Goal: Task Accomplishment & Management: Use online tool/utility

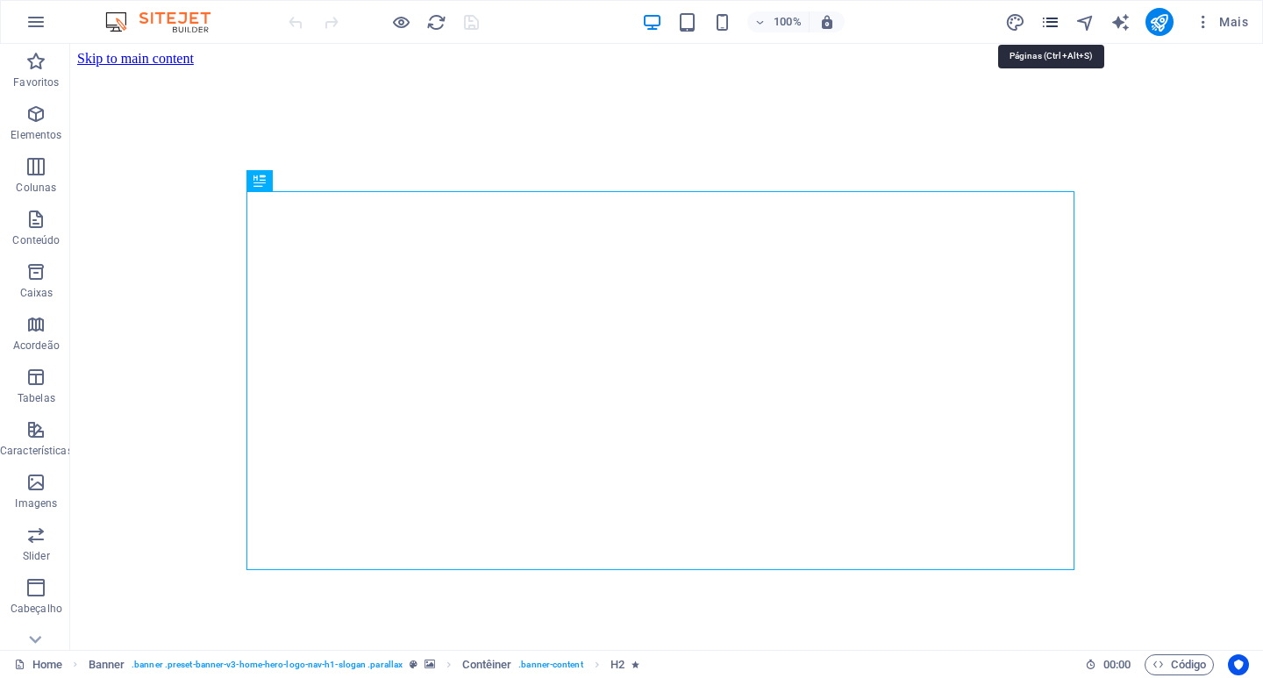
click at [1045, 23] on icon "pages" at bounding box center [1050, 22] width 20 height 20
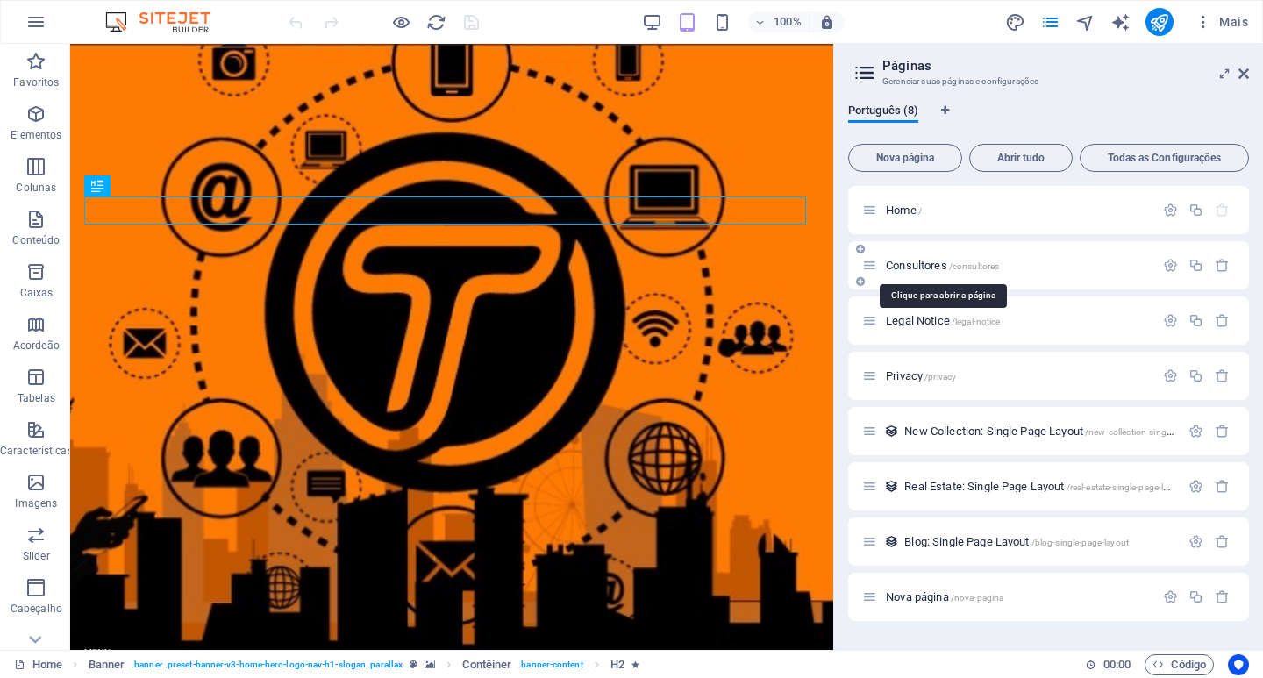
click at [944, 264] on span "Consultores /consultores" at bounding box center [942, 265] width 113 height 13
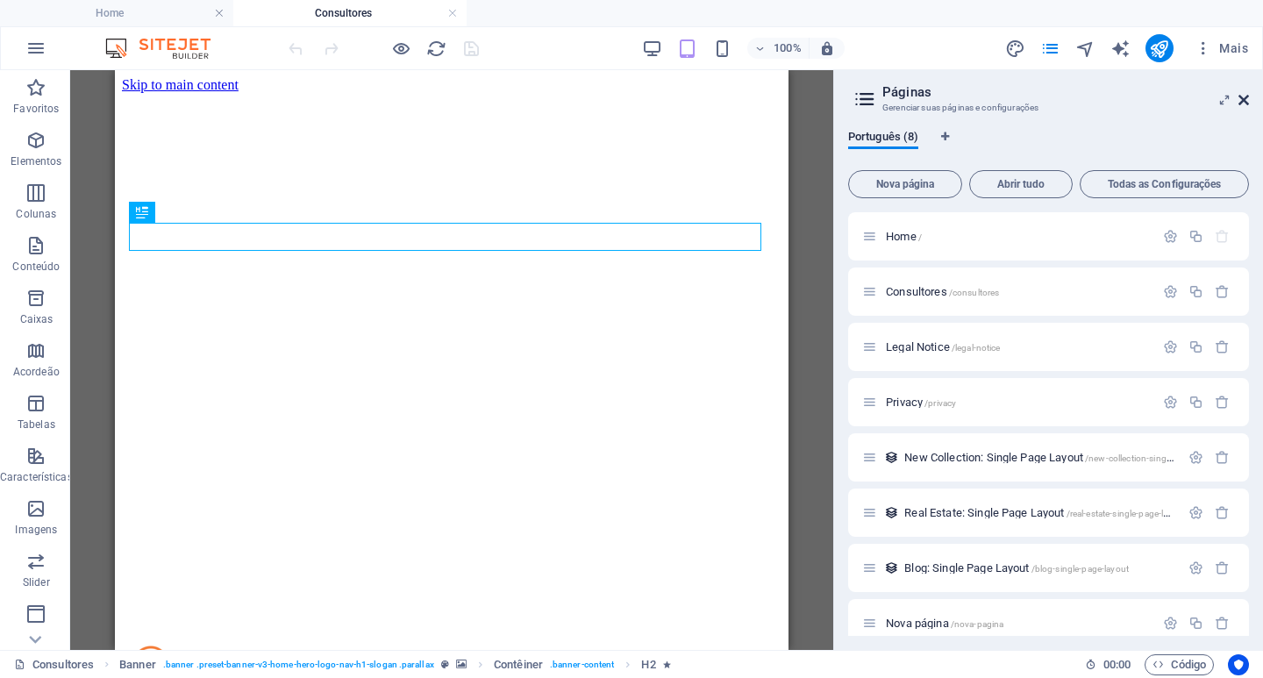
click at [1243, 97] on icon at bounding box center [1243, 100] width 11 height 14
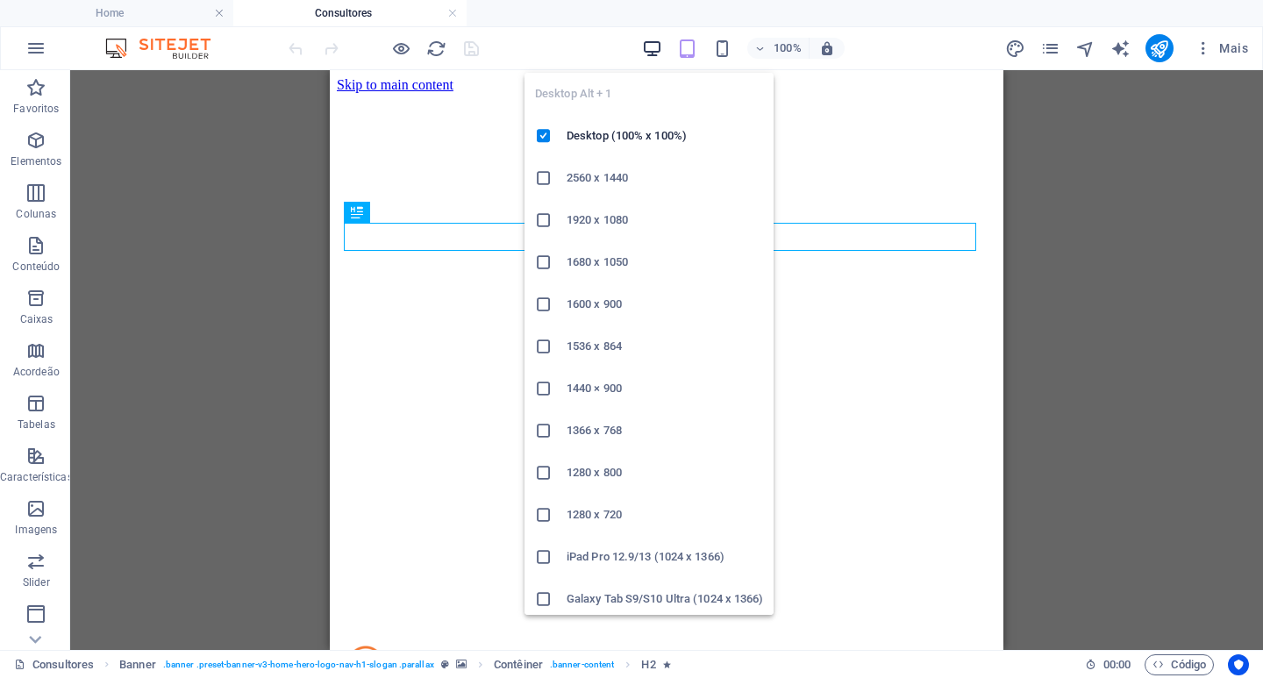
click at [655, 44] on icon "button" at bounding box center [652, 49] width 20 height 20
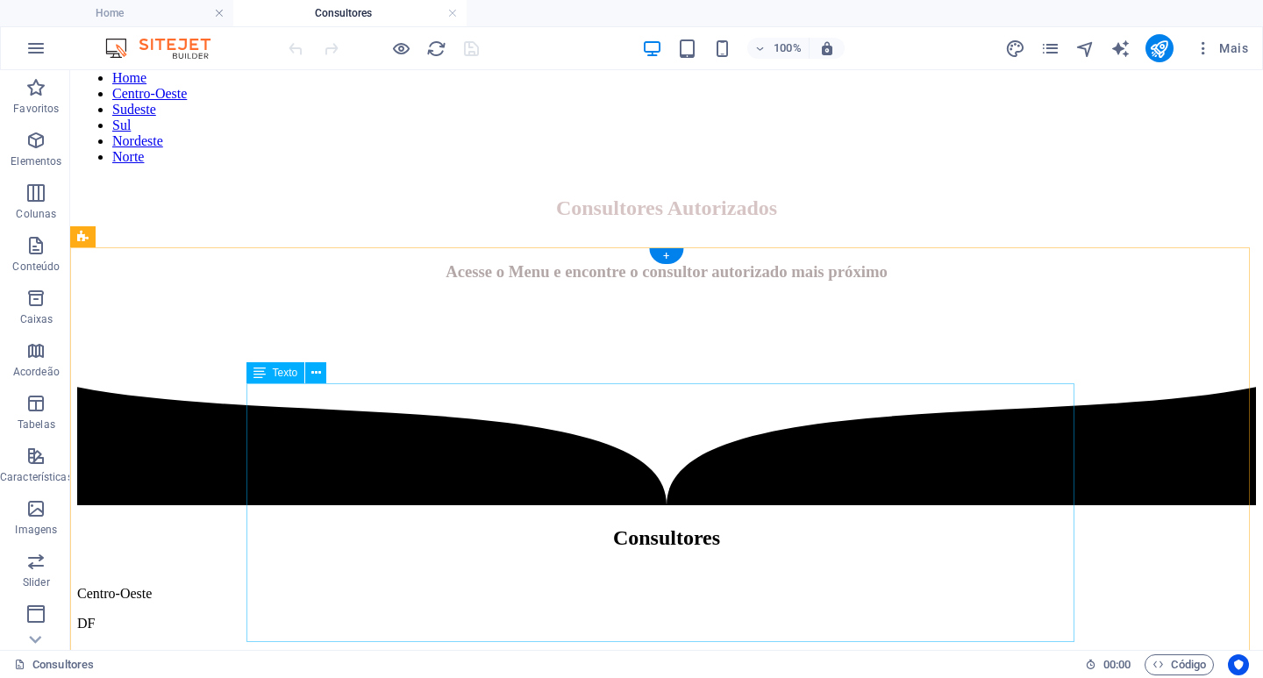
scroll to position [789, 0]
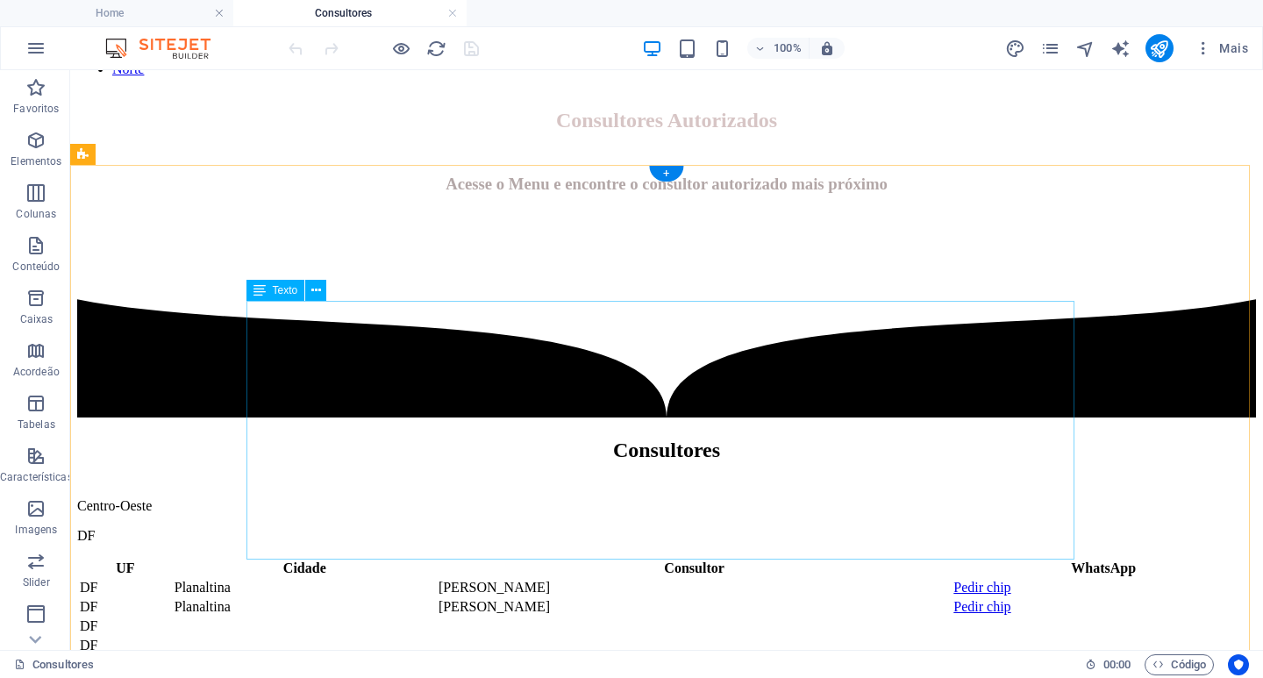
click at [916, 558] on div "UF Cidade Consultor WhatsApp DF Planaltina [PERSON_NAME] Pedir chip DF Planalti…" at bounding box center [666, 617] width 1179 height 118
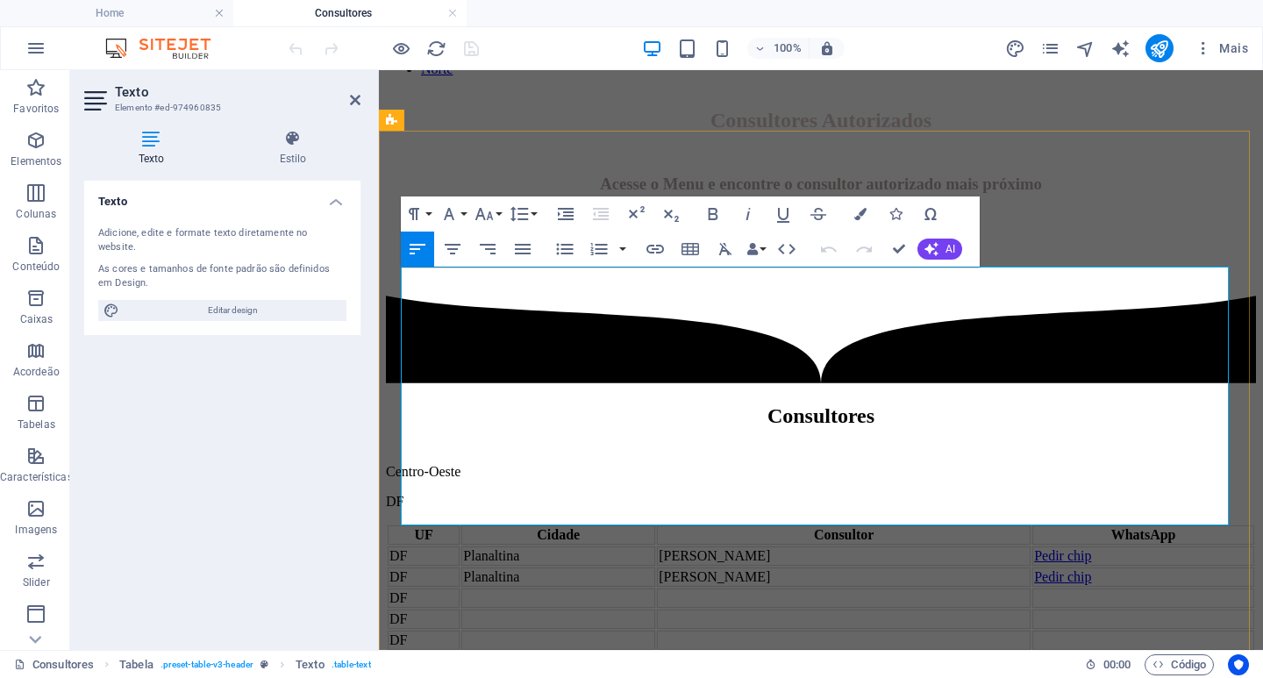
scroll to position [824, 0]
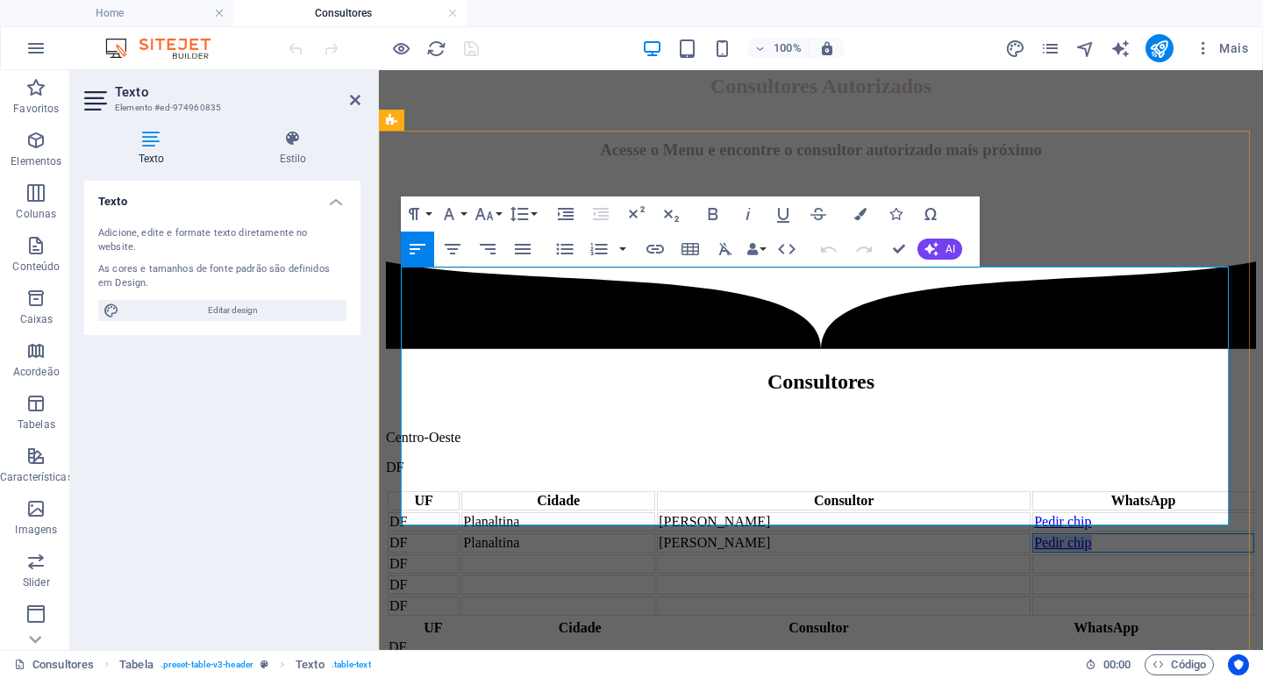
drag, startPoint x: 1057, startPoint y: 372, endPoint x: 1009, endPoint y: 369, distance: 47.4
click at [1032, 533] on td "Pedir chip" at bounding box center [1143, 542] width 222 height 19
click at [657, 249] on icon "button" at bounding box center [655, 249] width 18 height 9
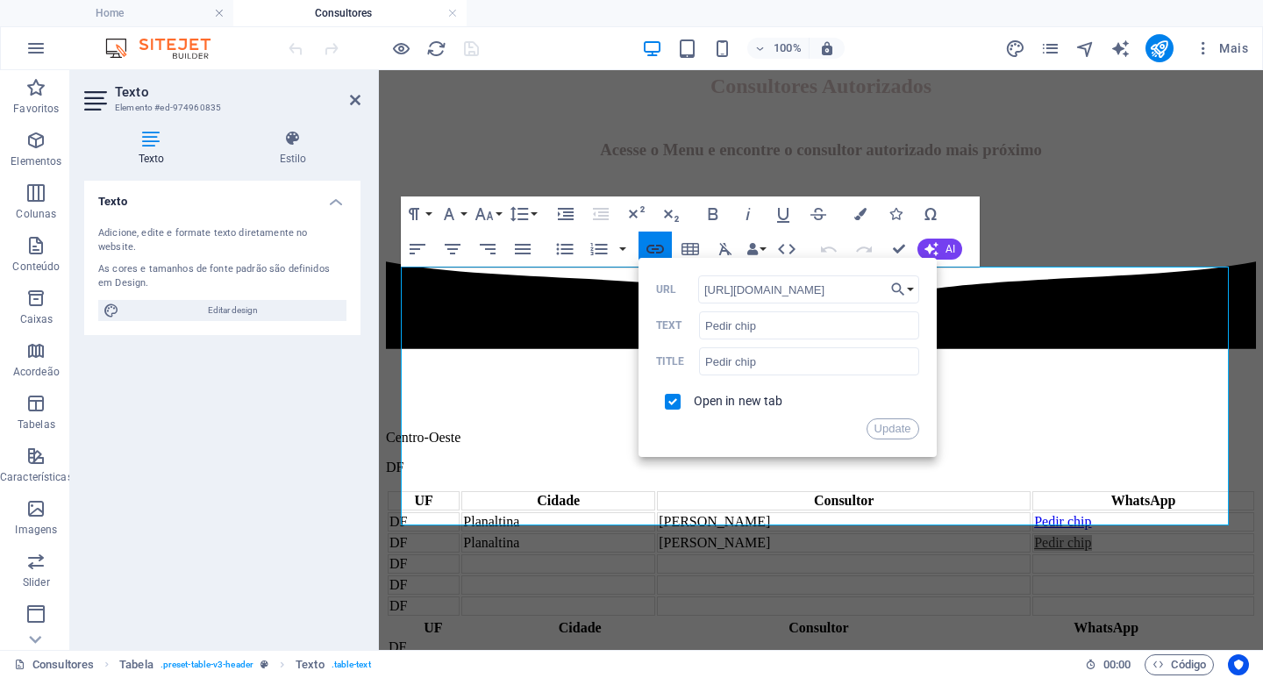
scroll to position [0, 746]
click at [710, 293] on input "[URL][DOMAIN_NAME]" at bounding box center [808, 289] width 221 height 28
click at [1022, 430] on div "Centro-Oeste" at bounding box center [821, 438] width 870 height 16
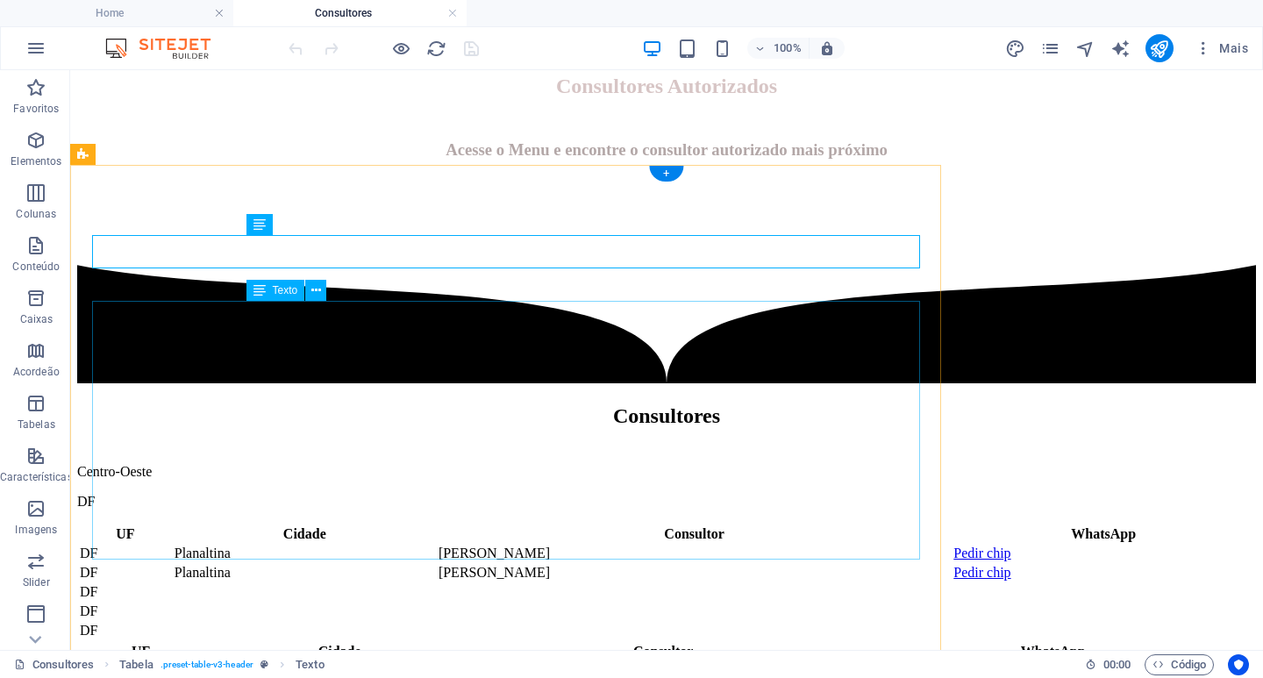
scroll to position [789, 0]
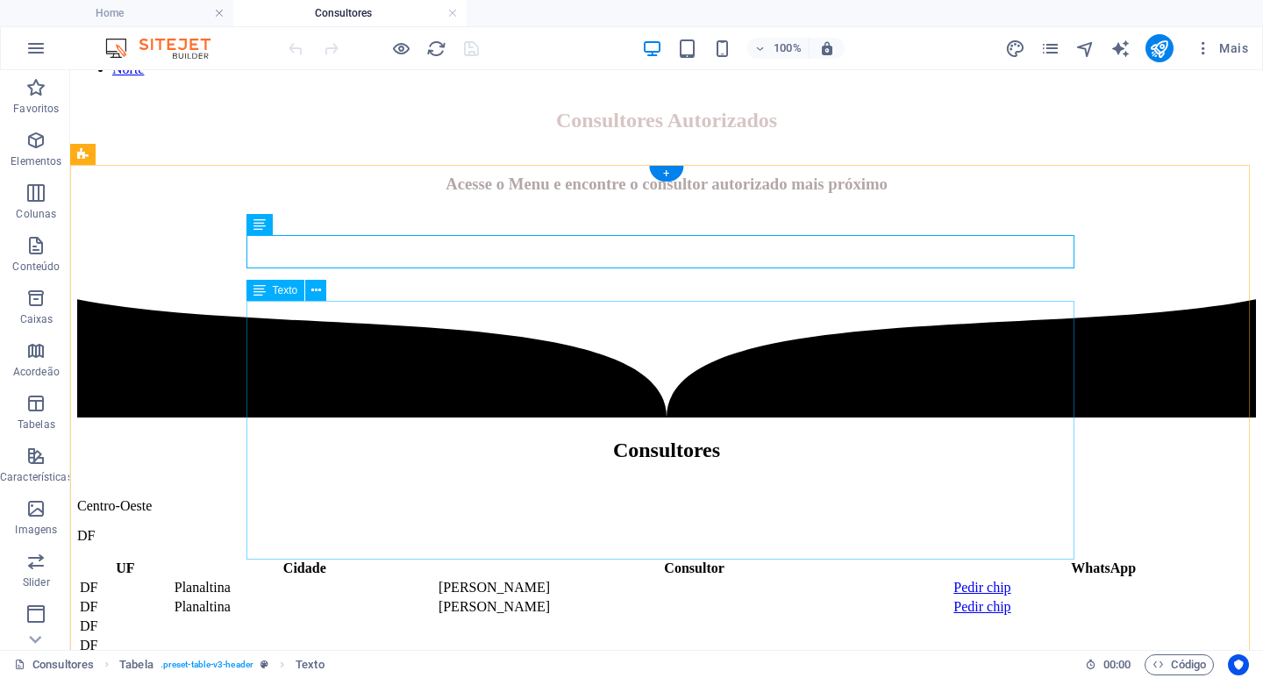
click at [874, 558] on div "UF Cidade Consultor WhatsApp DF Planaltina [PERSON_NAME] Pedir chip DF Planalti…" at bounding box center [666, 617] width 1179 height 118
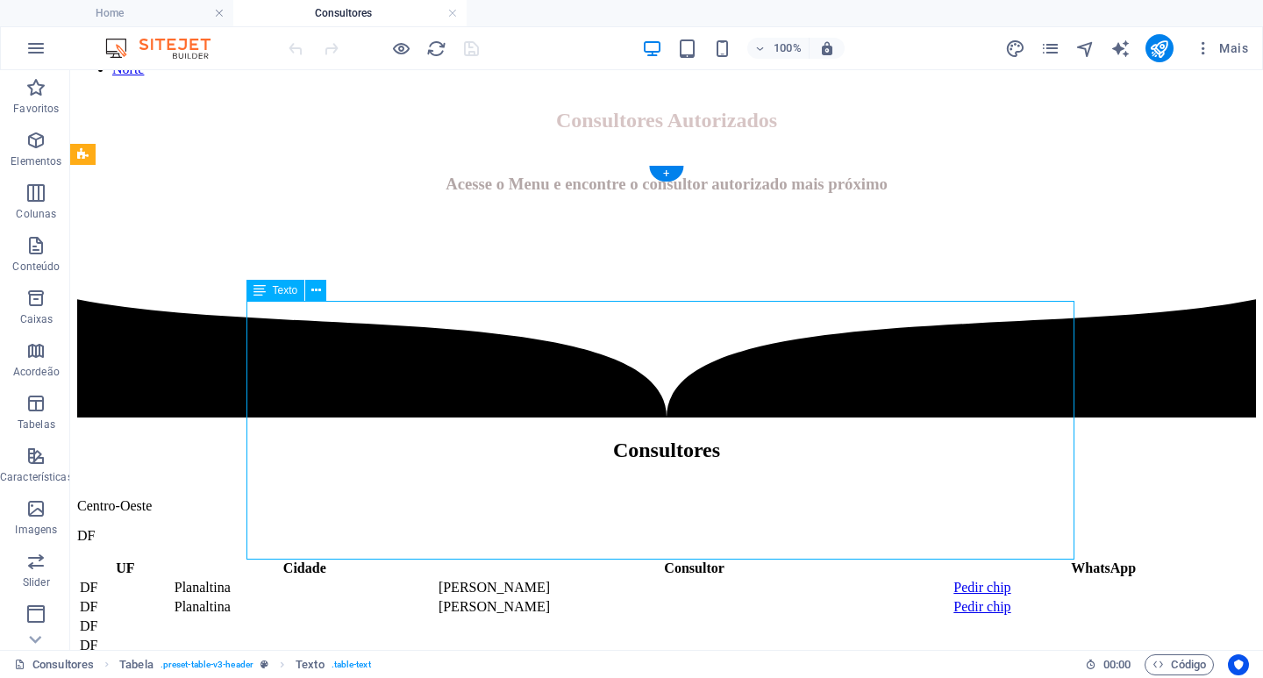
click at [879, 558] on div "UF Cidade Consultor WhatsApp DF Planaltina [PERSON_NAME] Pedir chip DF Planalti…" at bounding box center [666, 617] width 1179 height 118
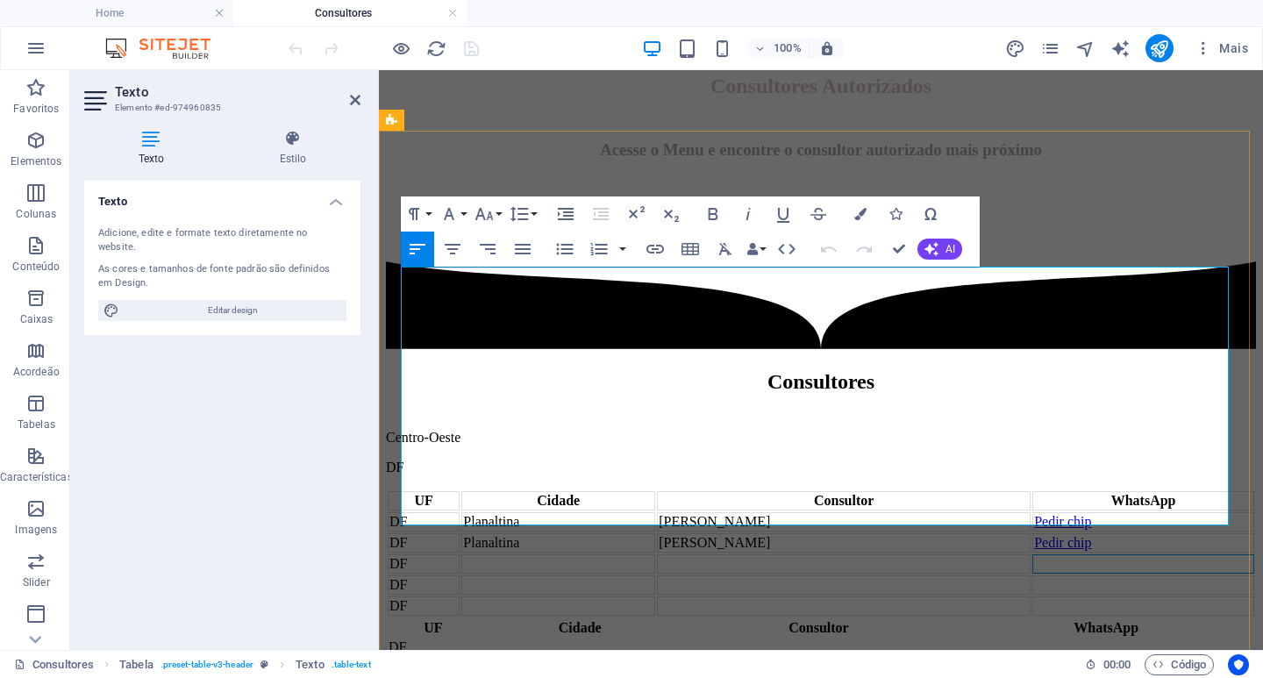
click at [1044, 554] on td at bounding box center [1143, 563] width 222 height 19
drag, startPoint x: 1065, startPoint y: 419, endPoint x: 1010, endPoint y: 418, distance: 54.4
click at [1032, 554] on td "Pedir chip" at bounding box center [1143, 563] width 222 height 19
click at [670, 238] on button "Insert Link" at bounding box center [654, 249] width 33 height 35
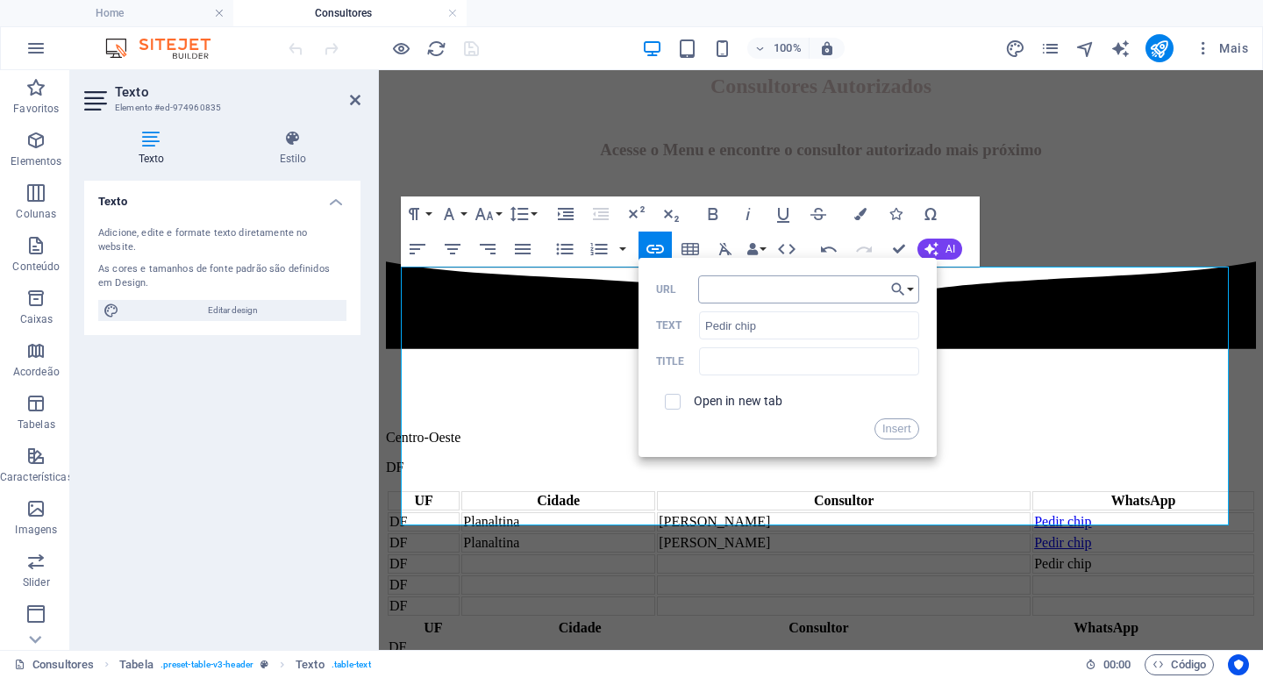
click at [708, 291] on input "URL" at bounding box center [808, 289] width 221 height 28
type input "[URL][DOMAIN_NAME]"
click at [751, 365] on input "text" at bounding box center [808, 361] width 219 height 28
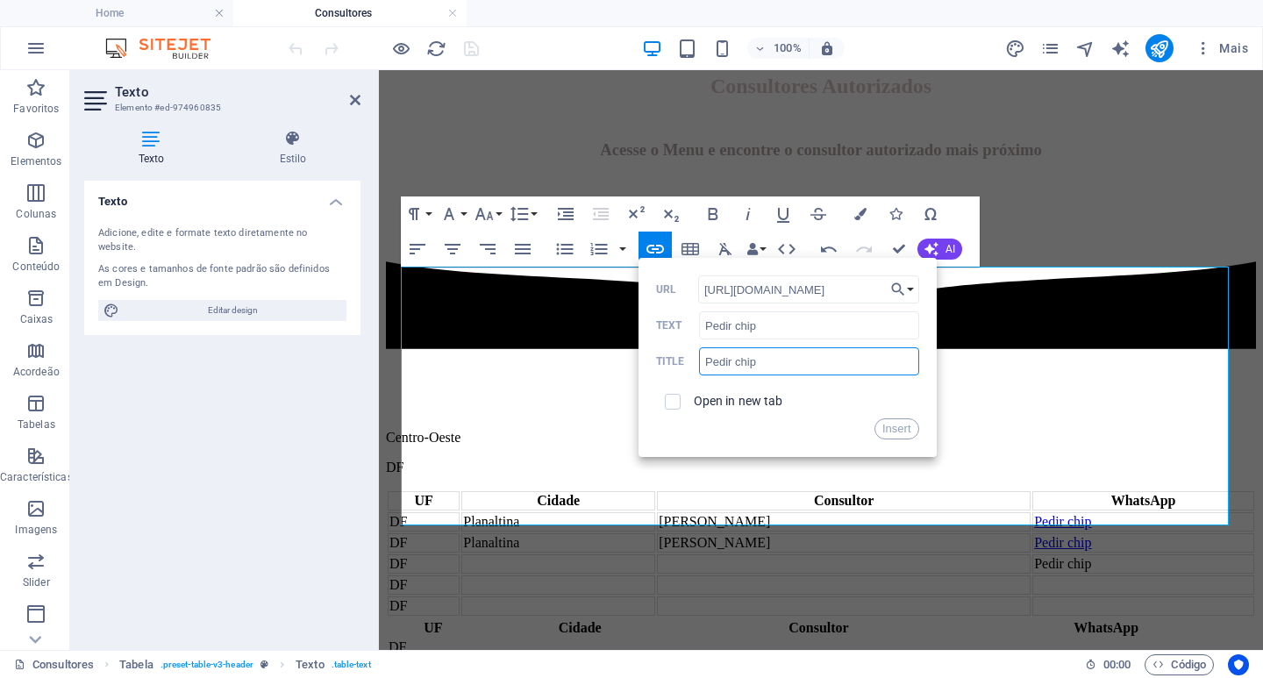
type input "Pedir chip"
click at [679, 403] on span at bounding box center [673, 402] width 16 height 16
click at [667, 397] on input "checkbox" at bounding box center [670, 399] width 16 height 16
checkbox input "true"
click at [902, 425] on button "Insert" at bounding box center [896, 428] width 45 height 21
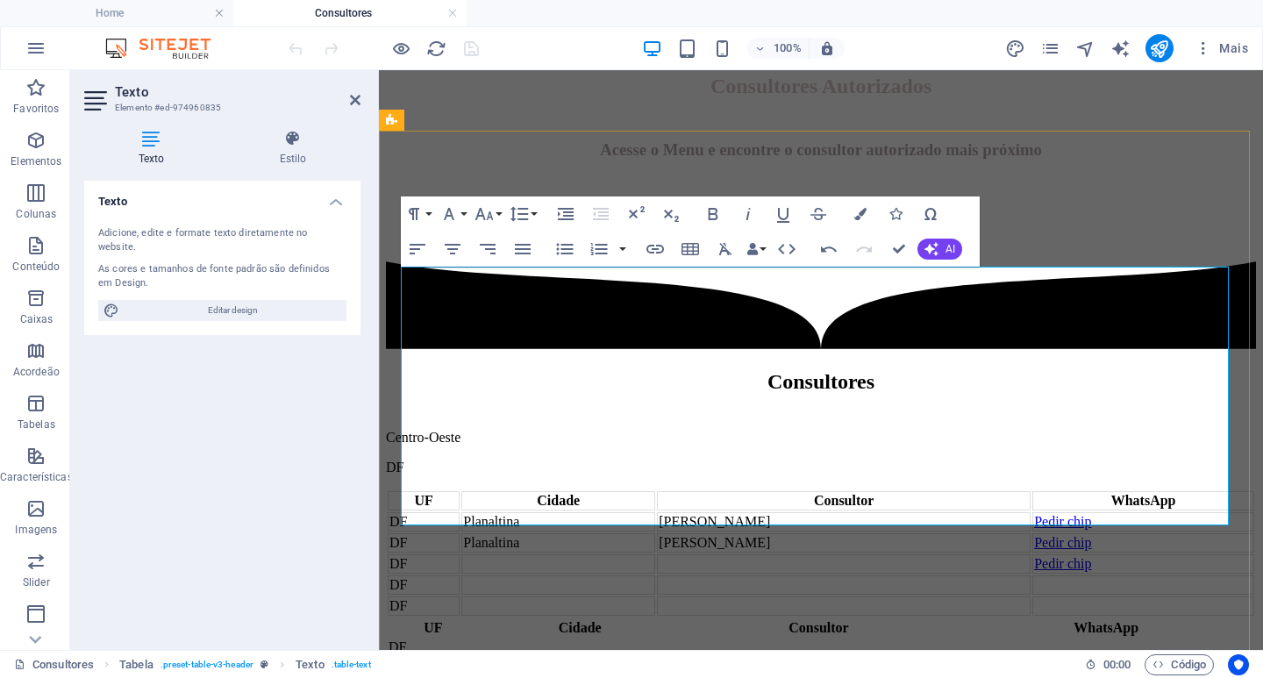
click at [530, 554] on td at bounding box center [558, 563] width 194 height 19
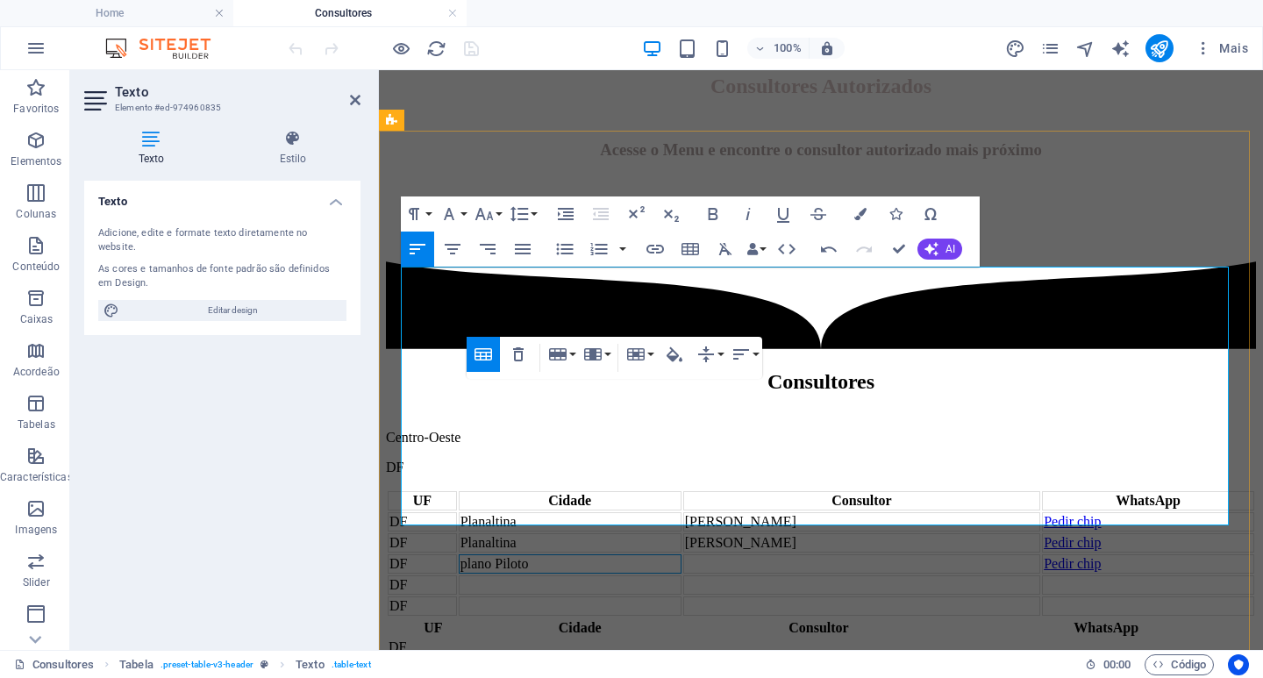
click at [511, 554] on td "plano Piloto" at bounding box center [570, 563] width 223 height 19
click at [820, 554] on td at bounding box center [863, 563] width 356 height 19
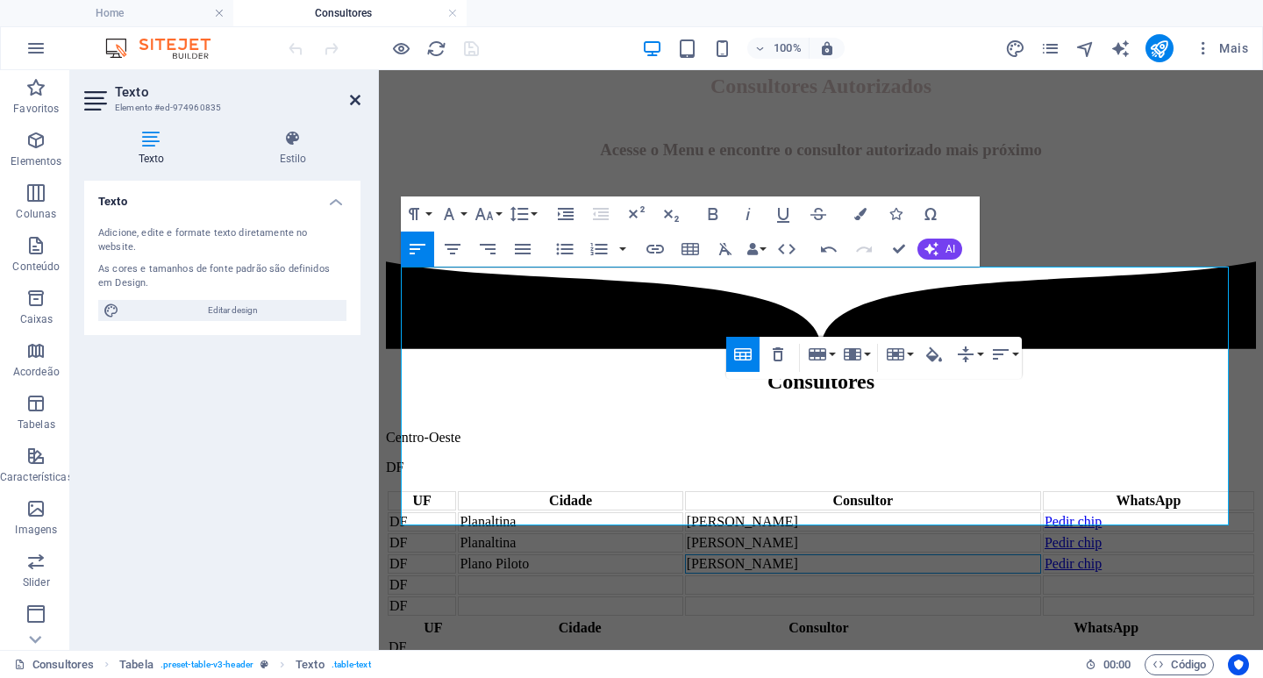
click at [354, 96] on icon at bounding box center [355, 100] width 11 height 14
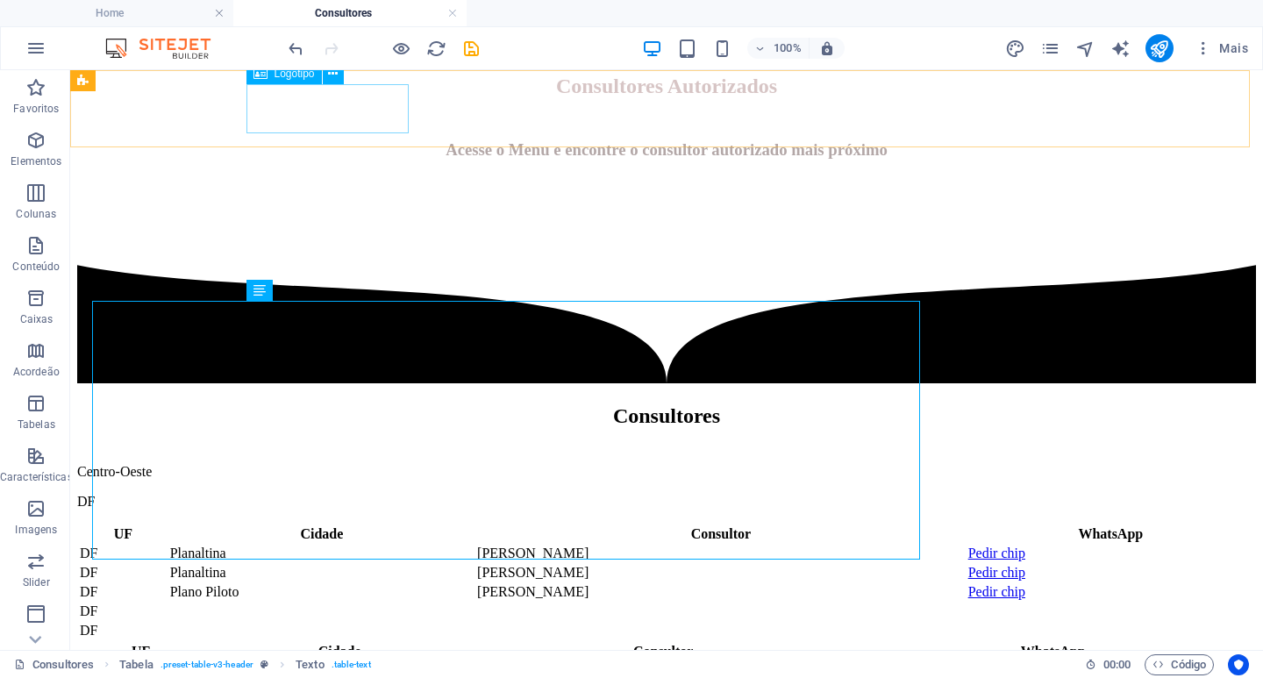
scroll to position [789, 0]
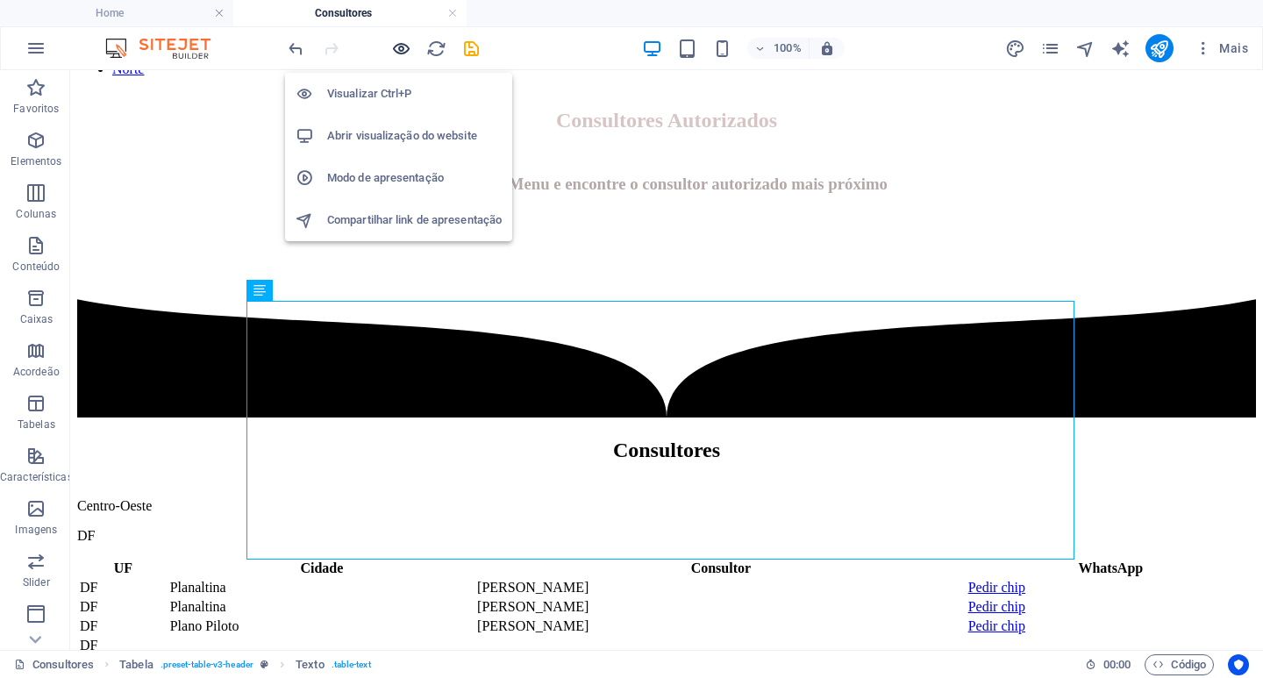
click at [397, 45] on icon "button" at bounding box center [401, 49] width 20 height 20
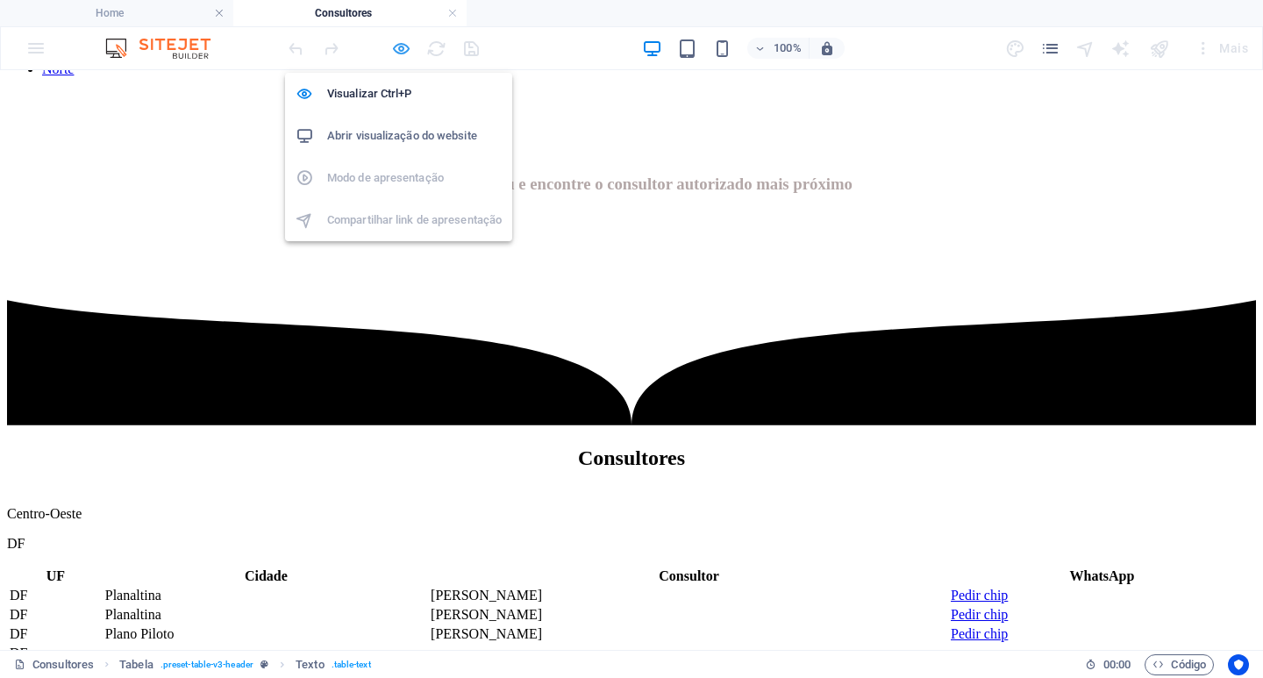
scroll to position [781, 0]
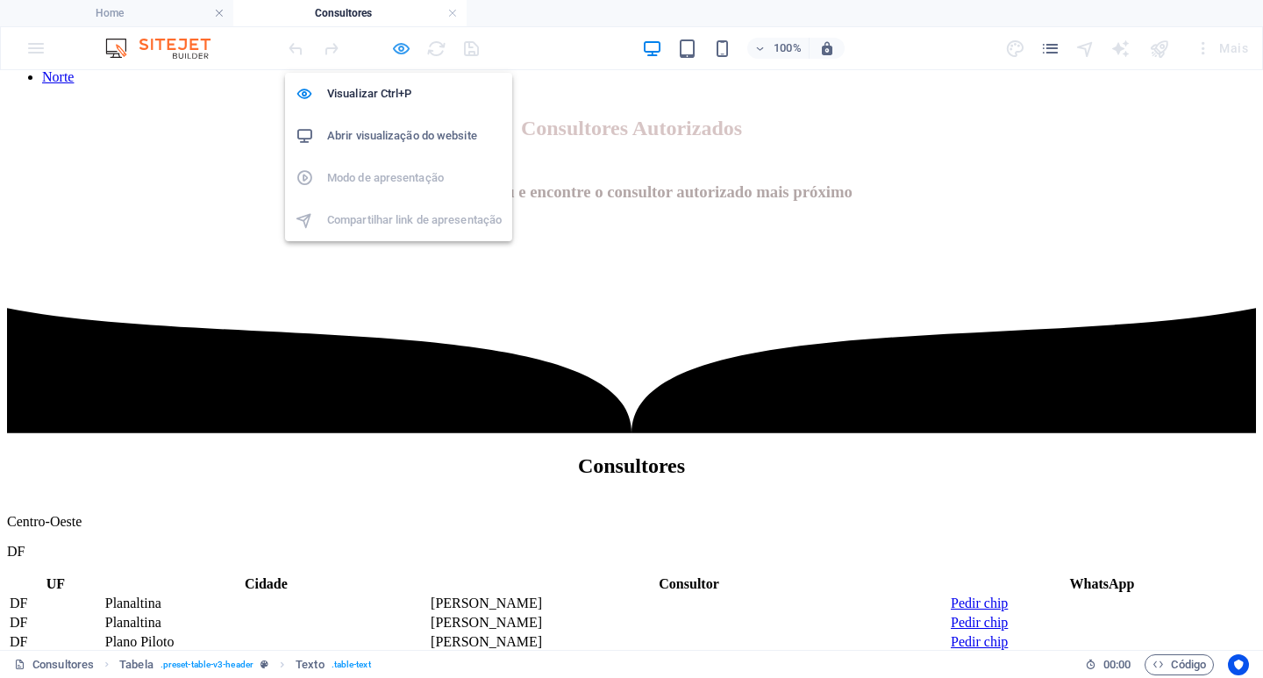
click at [399, 51] on icon "button" at bounding box center [401, 49] width 20 height 20
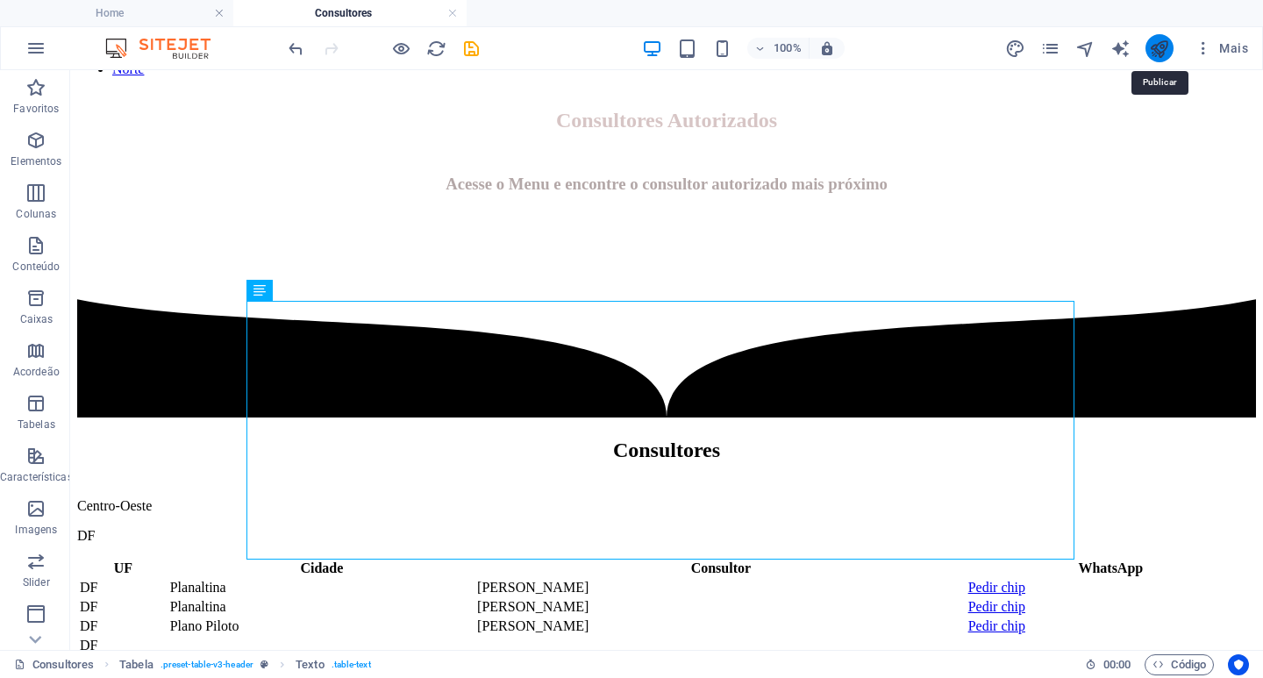
click at [1162, 48] on icon "publish" at bounding box center [1159, 49] width 20 height 20
